Goal: Find contact information: Find contact information

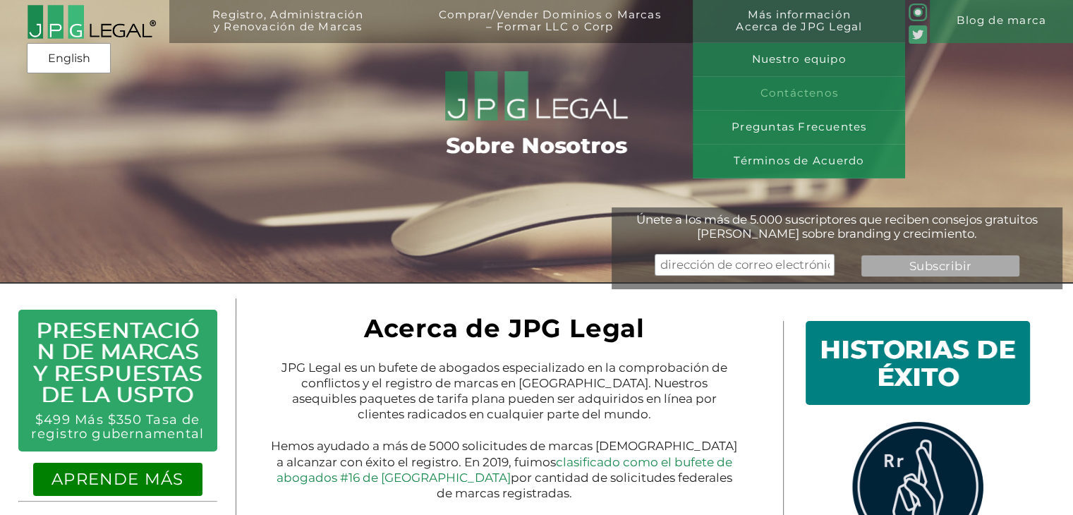
click at [822, 99] on link "Contáctenos" at bounding box center [799, 94] width 212 height 34
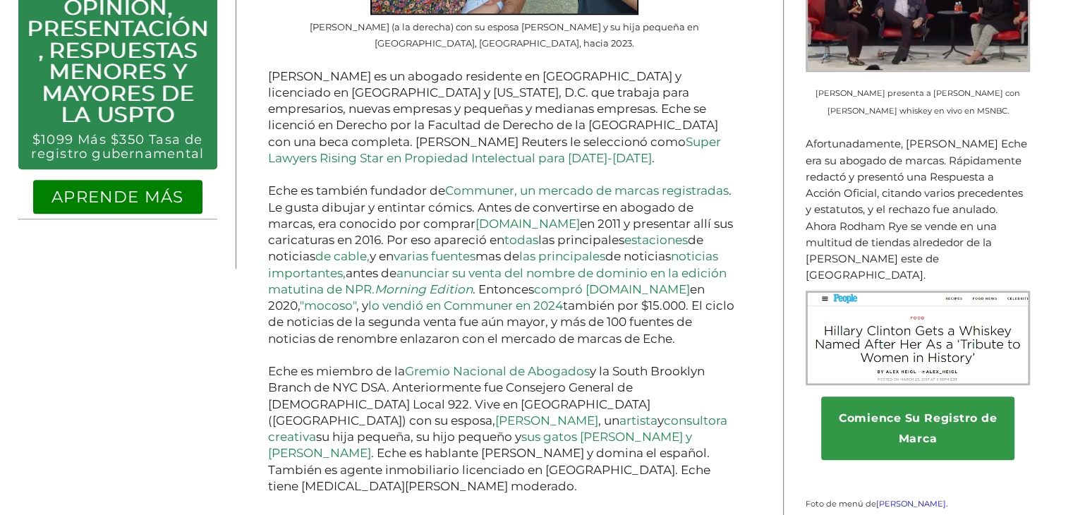
scroll to position [988, 0]
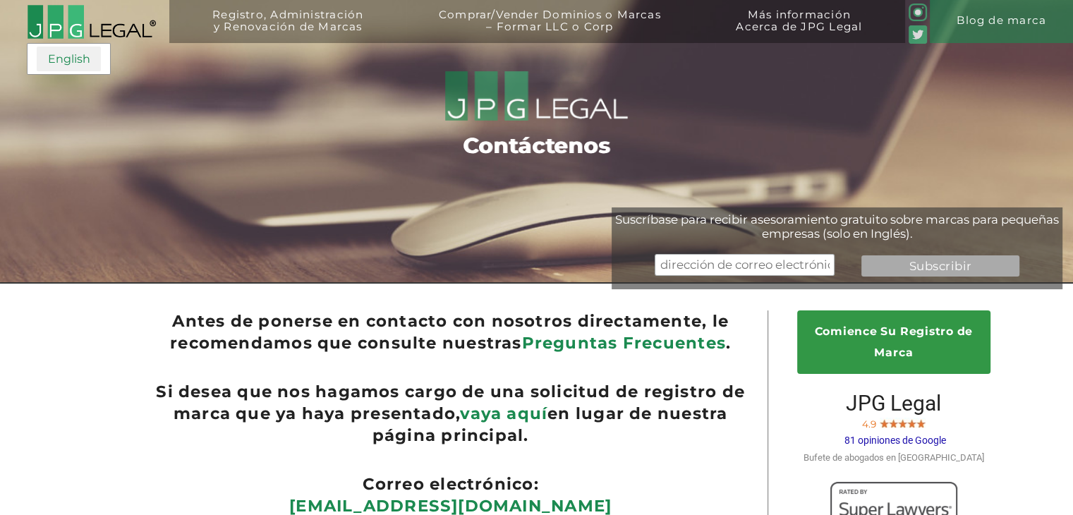
click at [78, 62] on link "English" at bounding box center [69, 59] width 64 height 25
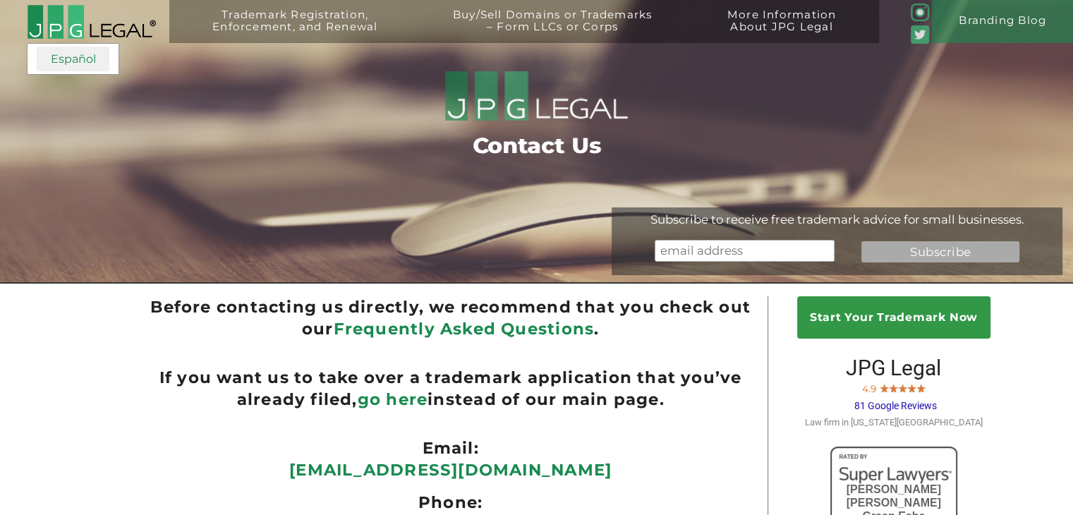
click at [80, 61] on link "Español" at bounding box center [73, 59] width 73 height 25
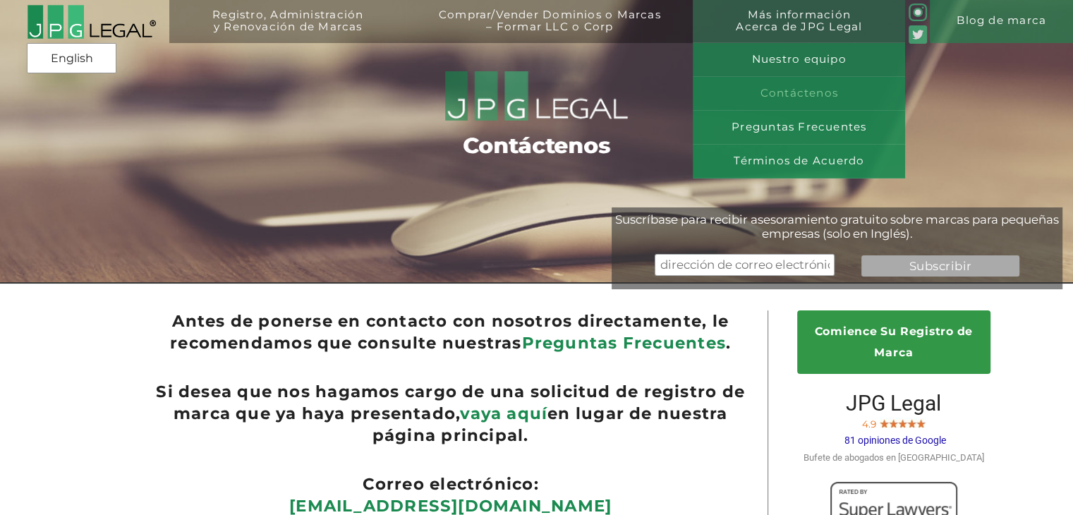
click at [773, 94] on link "Contáctenos" at bounding box center [799, 94] width 212 height 34
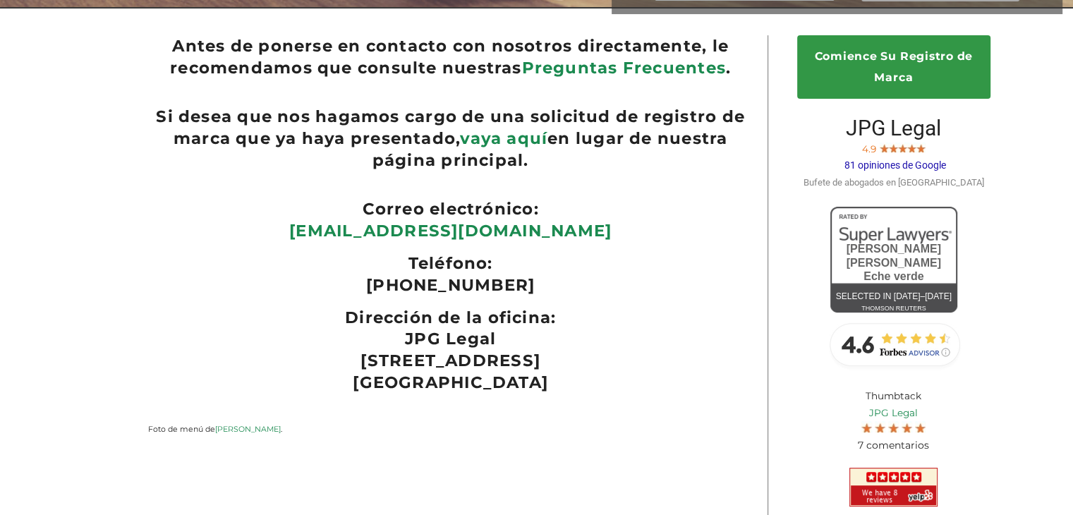
scroll to position [265, 0]
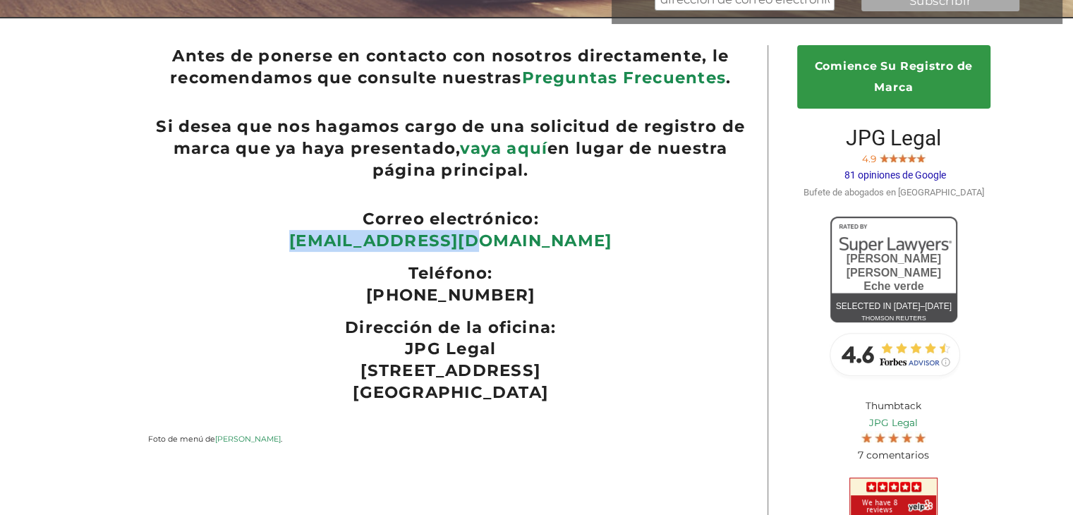
drag, startPoint x: 604, startPoint y: 247, endPoint x: 358, endPoint y: 254, distance: 246.3
click at [358, 252] on p "[EMAIL_ADDRESS][DOMAIN_NAME]" at bounding box center [450, 241] width 605 height 22
copy link "[EMAIL_ADDRESS][DOMAIN_NAME]"
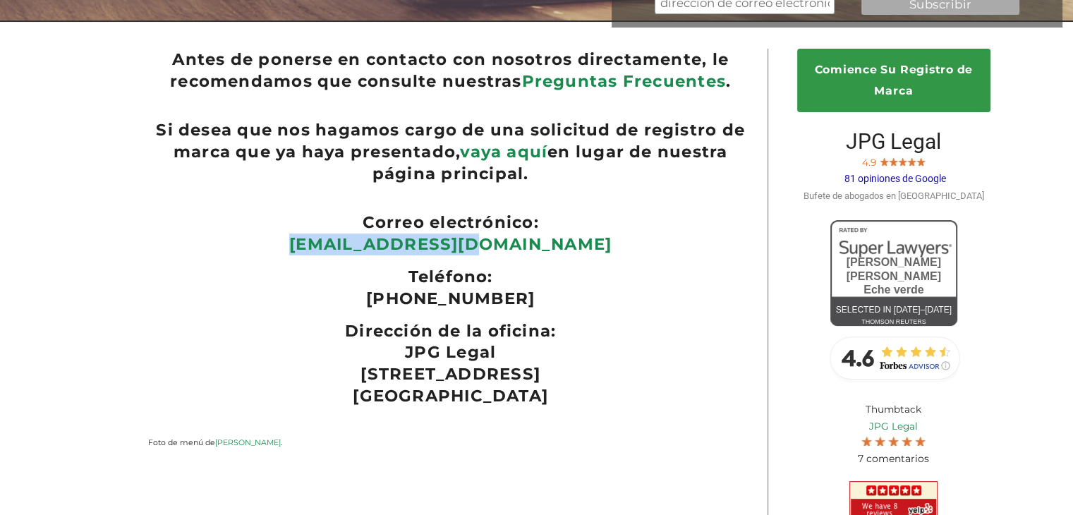
scroll to position [0, 0]
